Goal: Information Seeking & Learning: Find specific fact

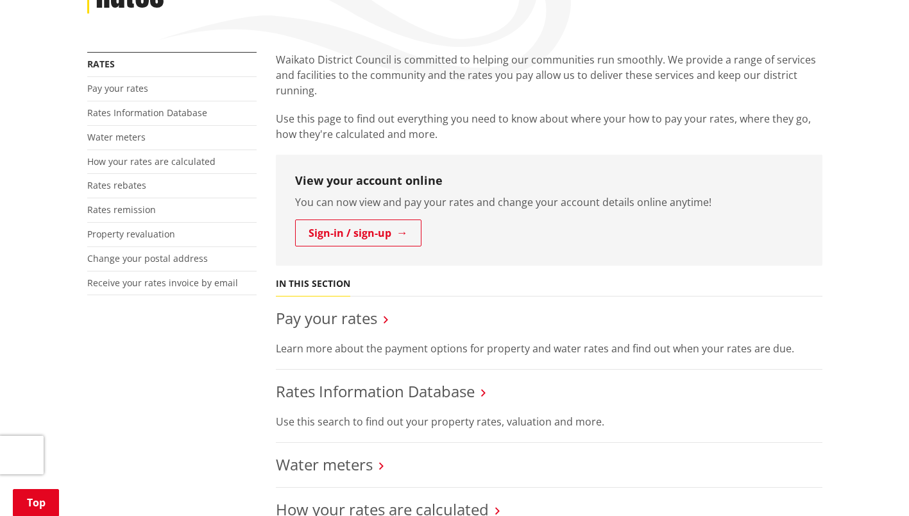
scroll to position [321, 0]
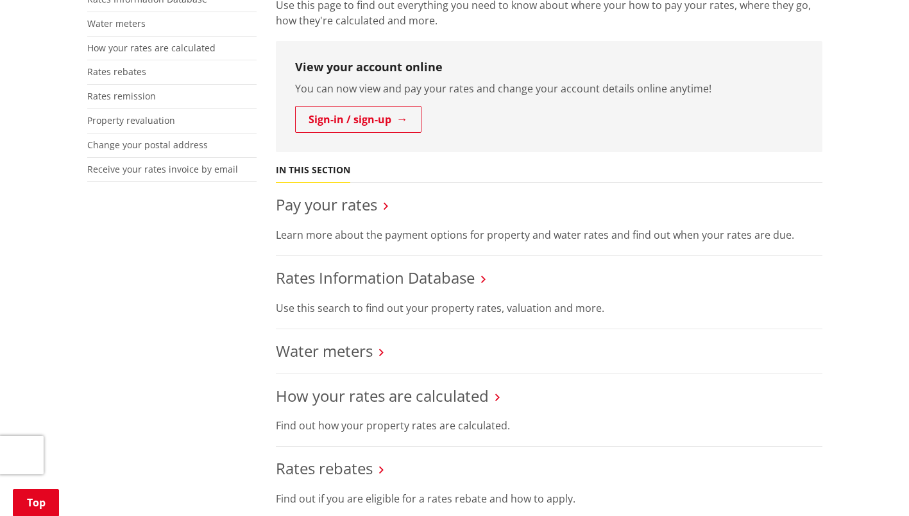
click at [375, 275] on link "Rates Information Database" at bounding box center [375, 277] width 199 height 21
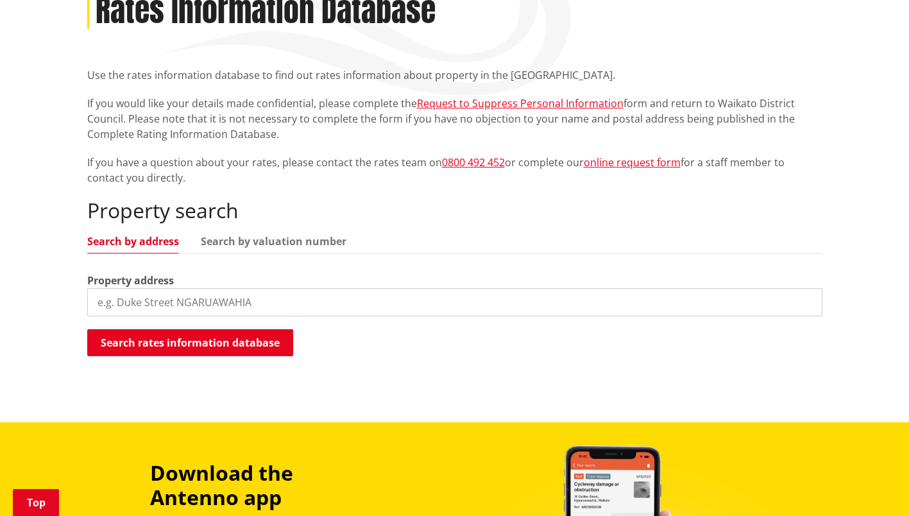
scroll to position [192, 0]
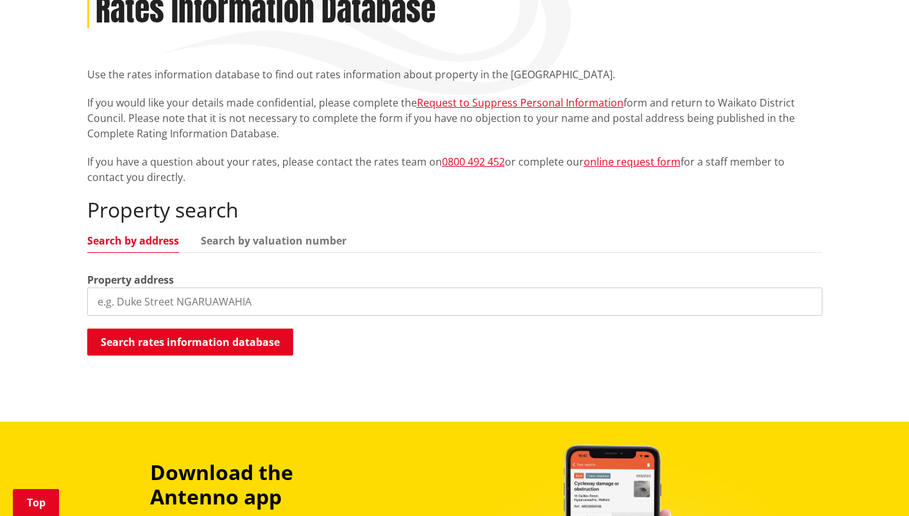
click at [256, 237] on link "Search by valuation number" at bounding box center [274, 240] width 146 height 10
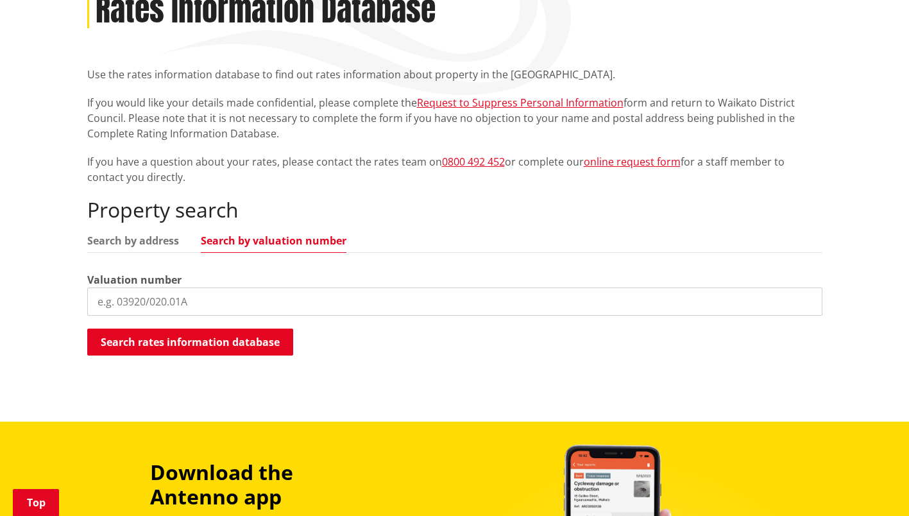
click at [184, 302] on input "search" at bounding box center [454, 301] width 735 height 28
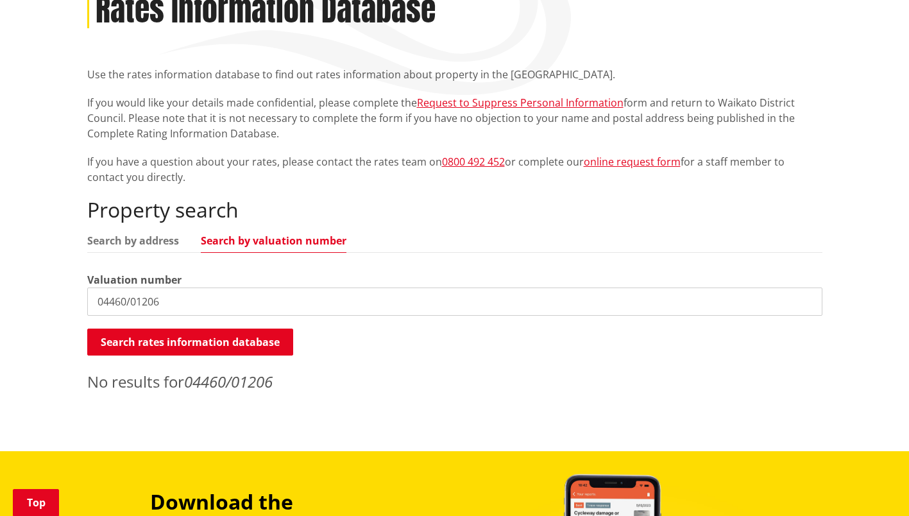
click at [184, 302] on input "04460/01206" at bounding box center [454, 301] width 735 height 28
type input "04460/012.06"
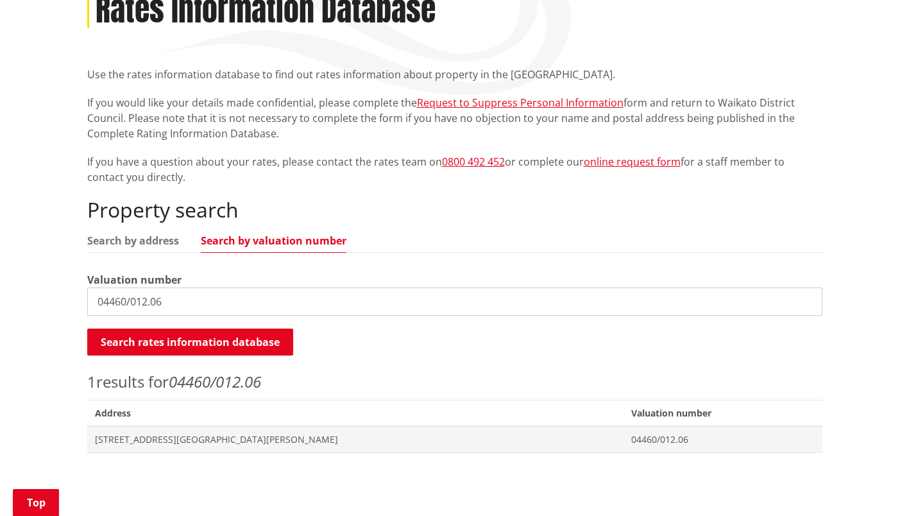
click at [197, 441] on span "28A Maxwell Road MARAMARUA" at bounding box center [355, 439] width 521 height 13
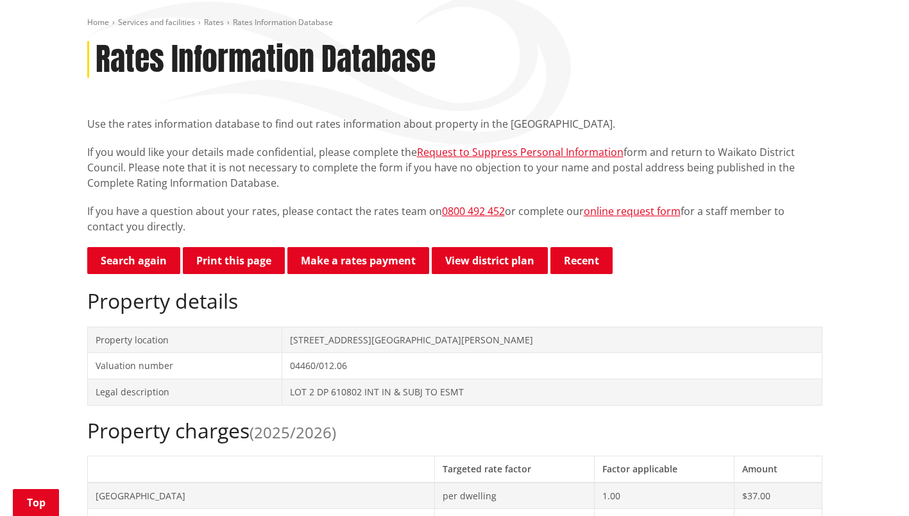
scroll to position [128, 0]
